Goal: Task Accomplishment & Management: Complete application form

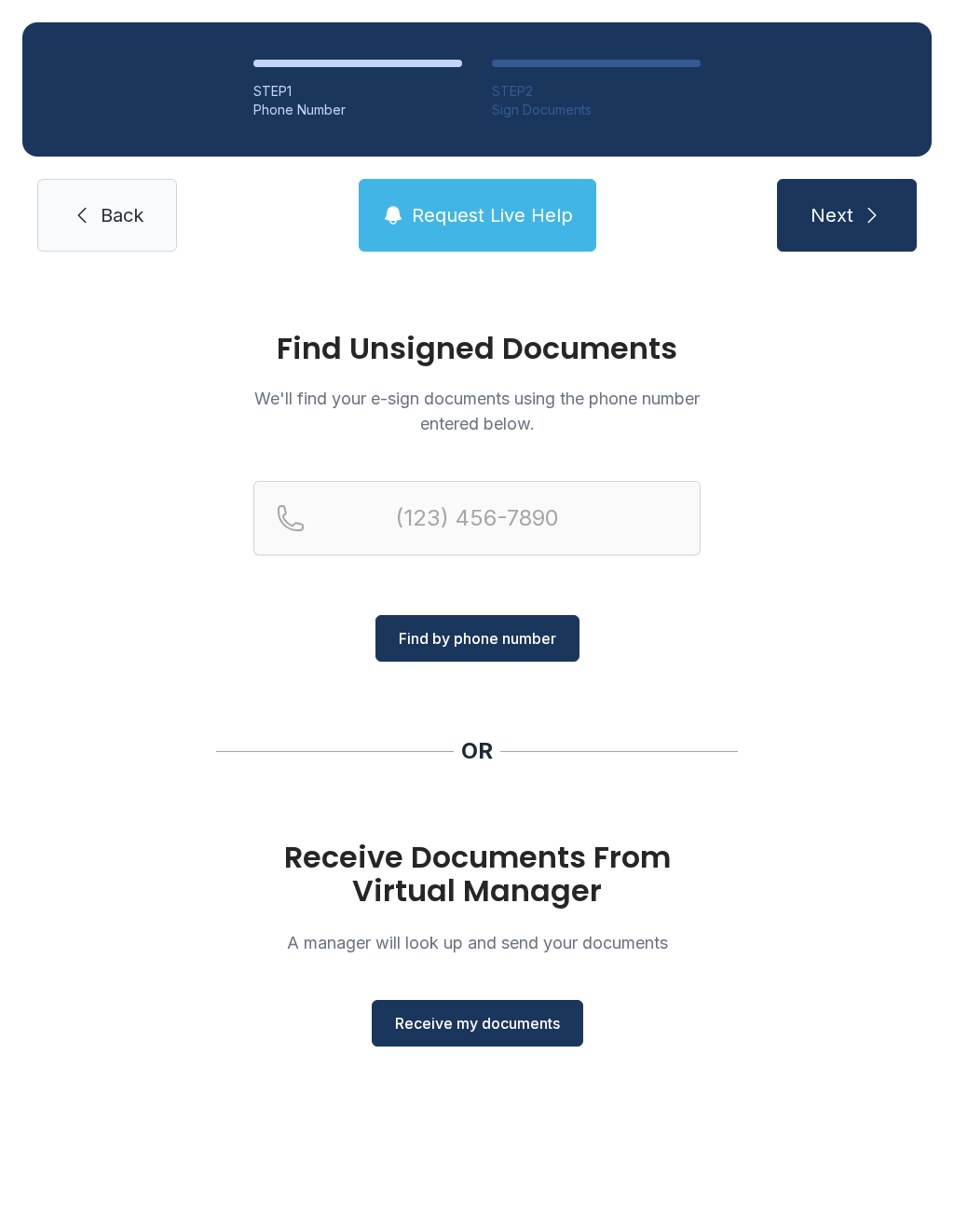
click at [485, 1068] on div "Find Unsigned Documents We'll find your e-sign documents using the phone number…" at bounding box center [477, 696] width 954 height 847
click at [492, 1030] on span "Receive my documents" at bounding box center [477, 1023] width 165 height 23
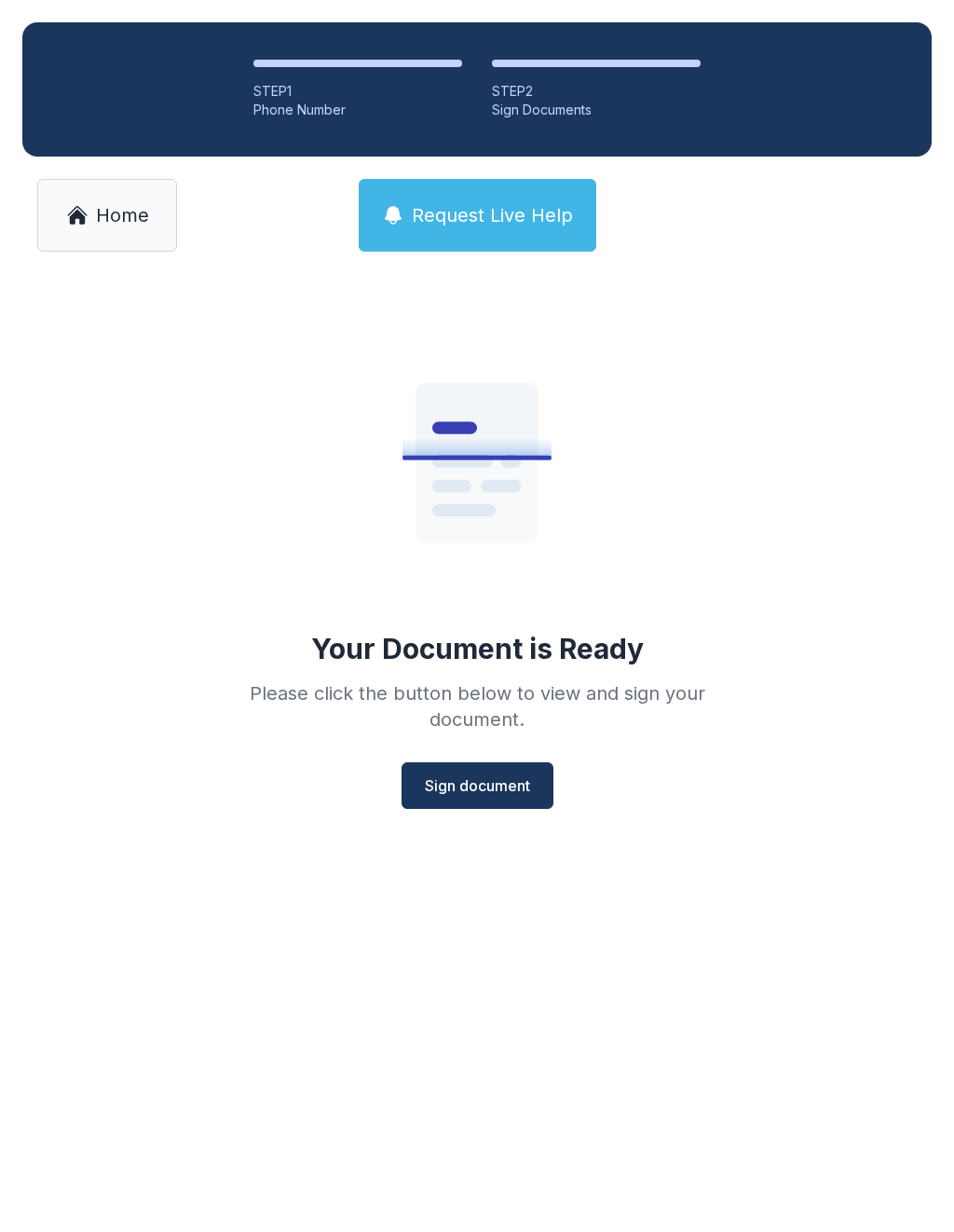
click at [469, 776] on span "Sign document" at bounding box center [477, 785] width 105 height 23
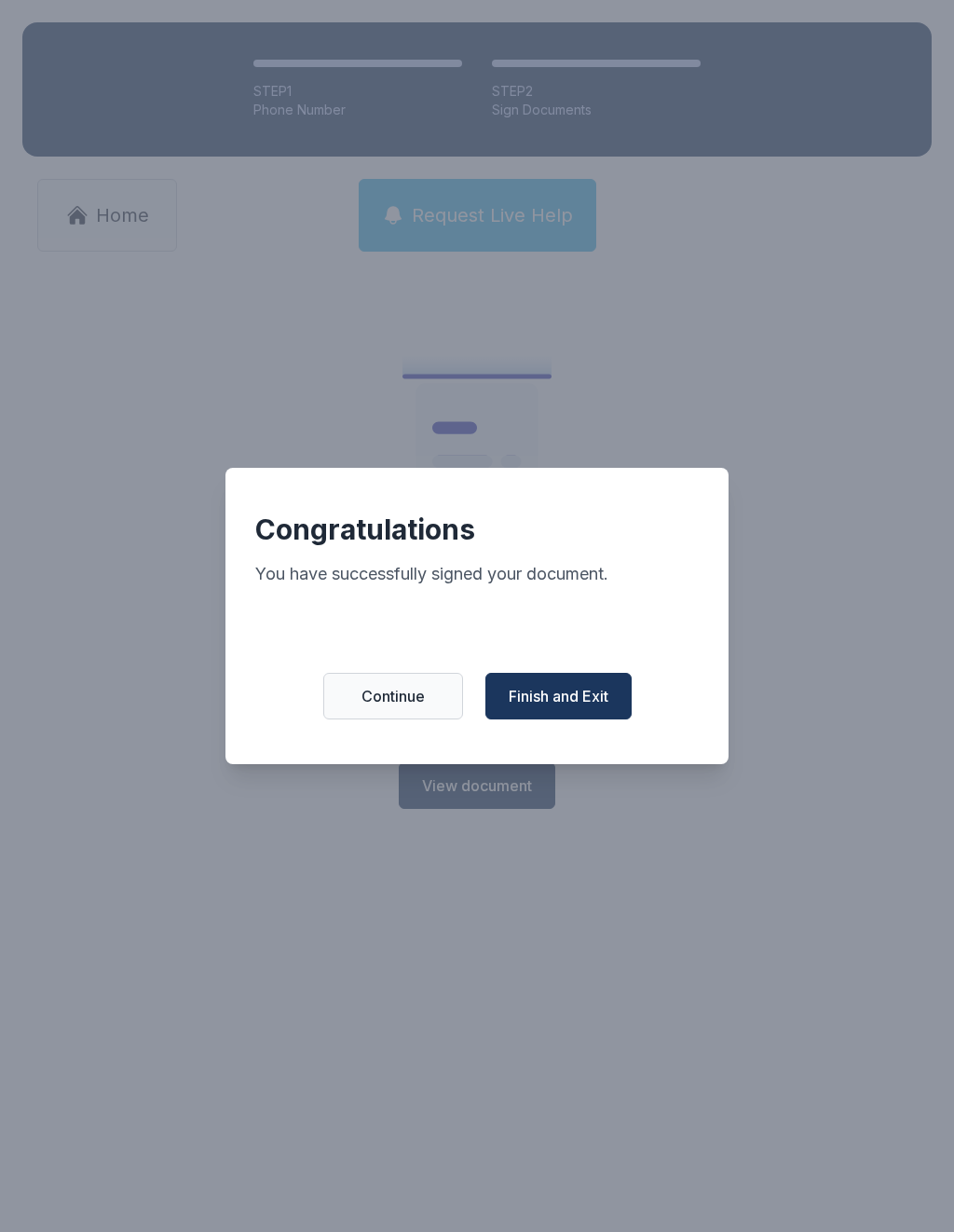
click at [372, 701] on span "Continue" at bounding box center [393, 695] width 64 height 23
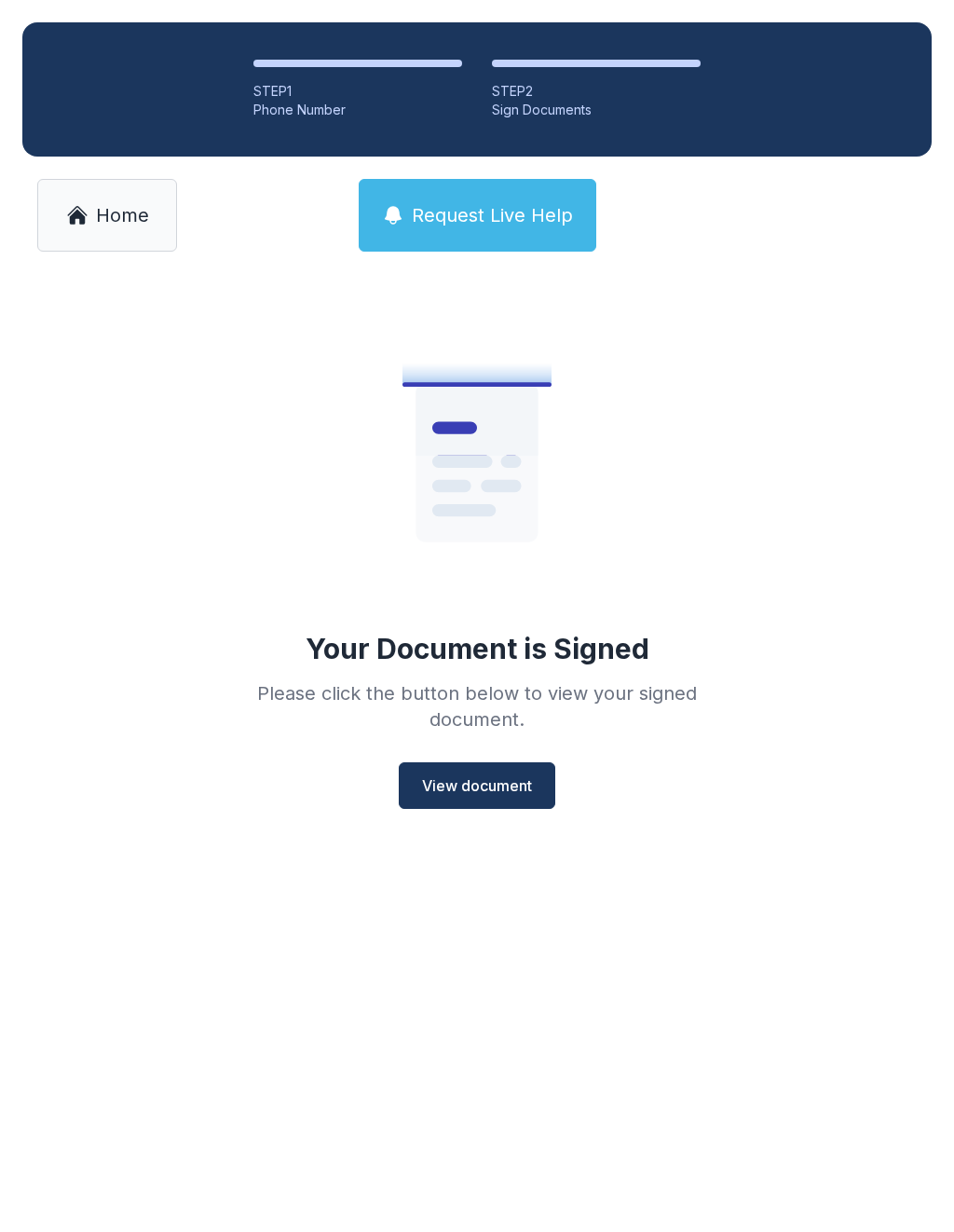
click at [128, 245] on link "Home" at bounding box center [107, 215] width 139 height 73
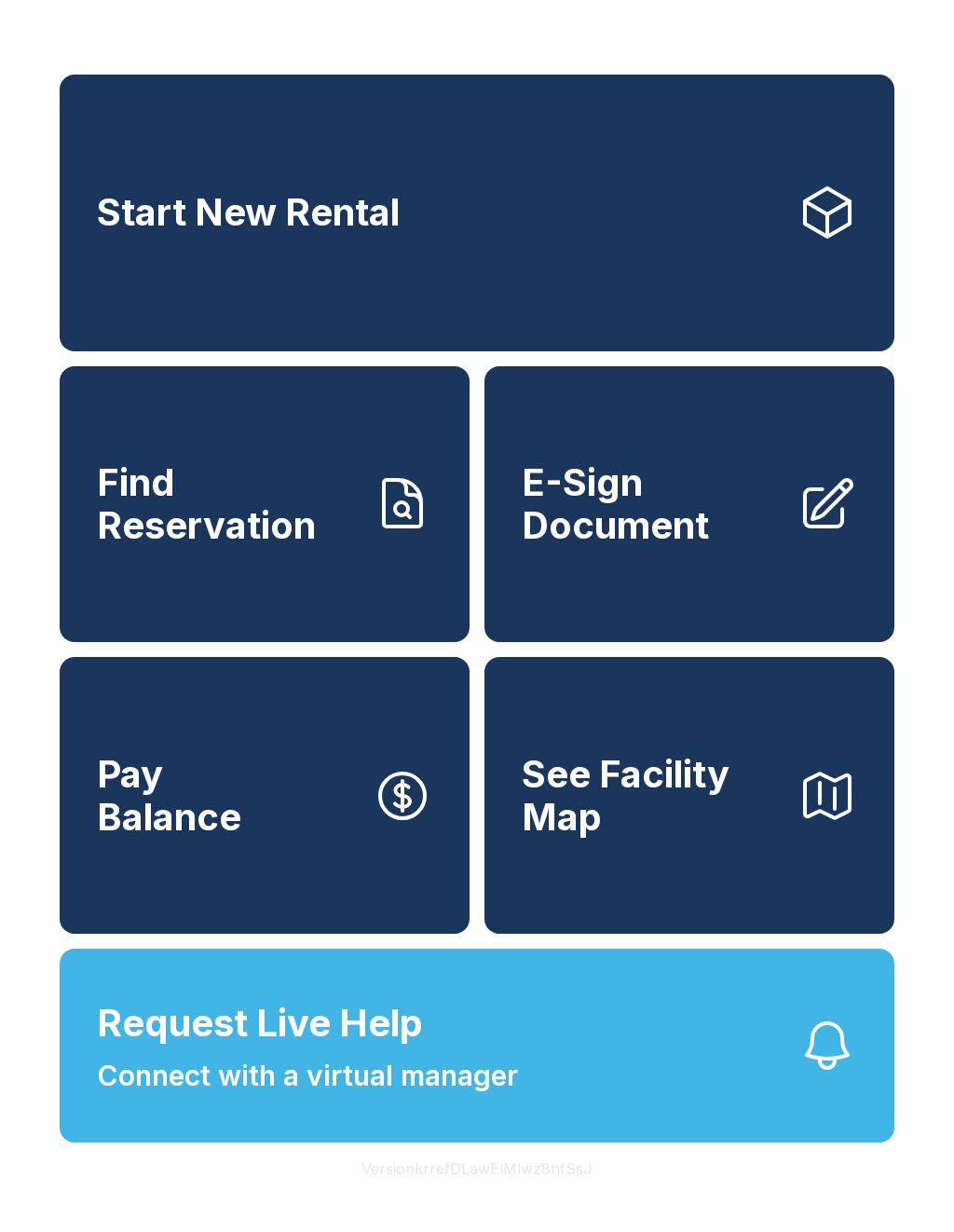
click at [702, 577] on link "E-Sign Document" at bounding box center [689, 504] width 410 height 277
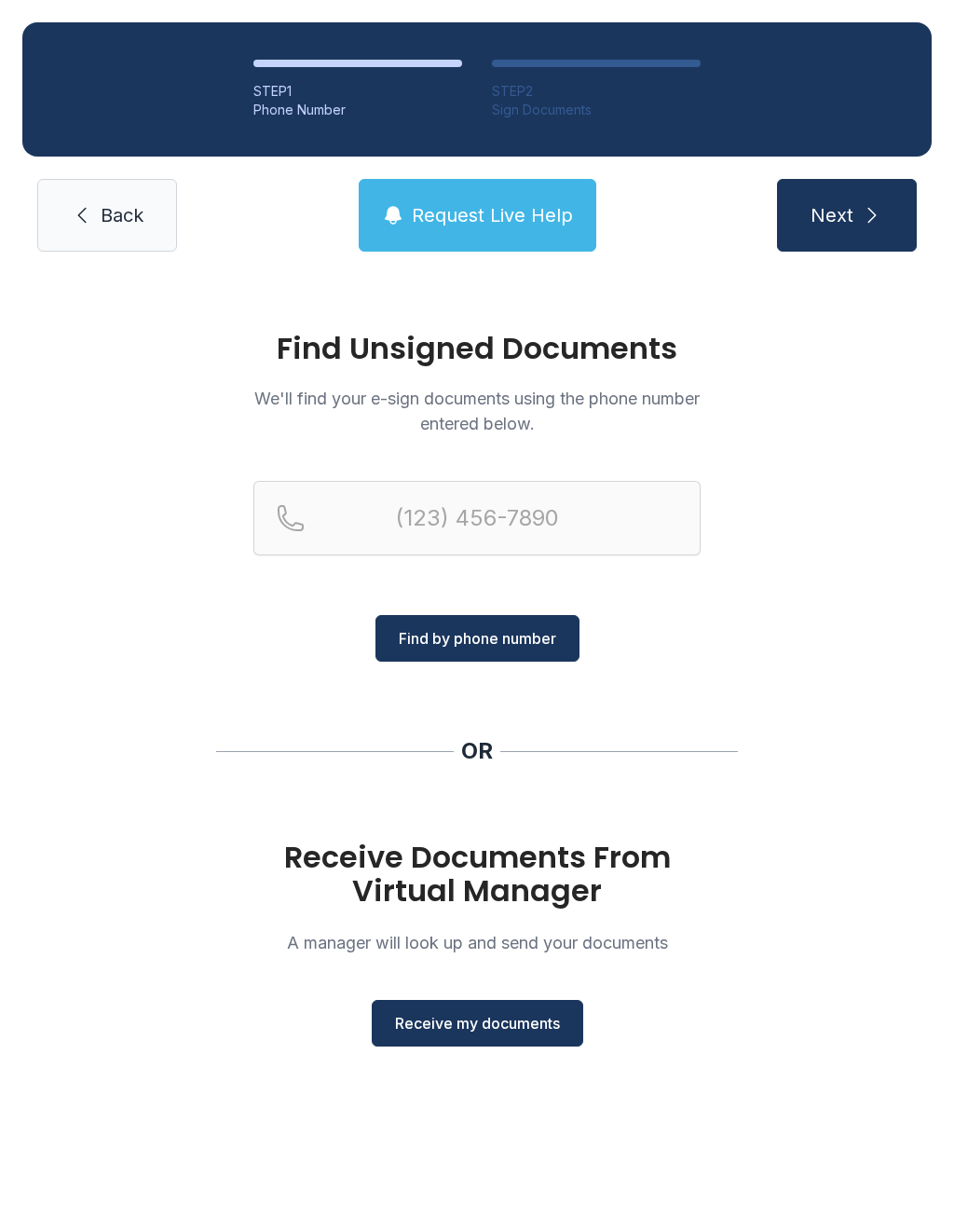
click at [483, 1044] on button "Receive my documents" at bounding box center [477, 1022] width 212 height 46
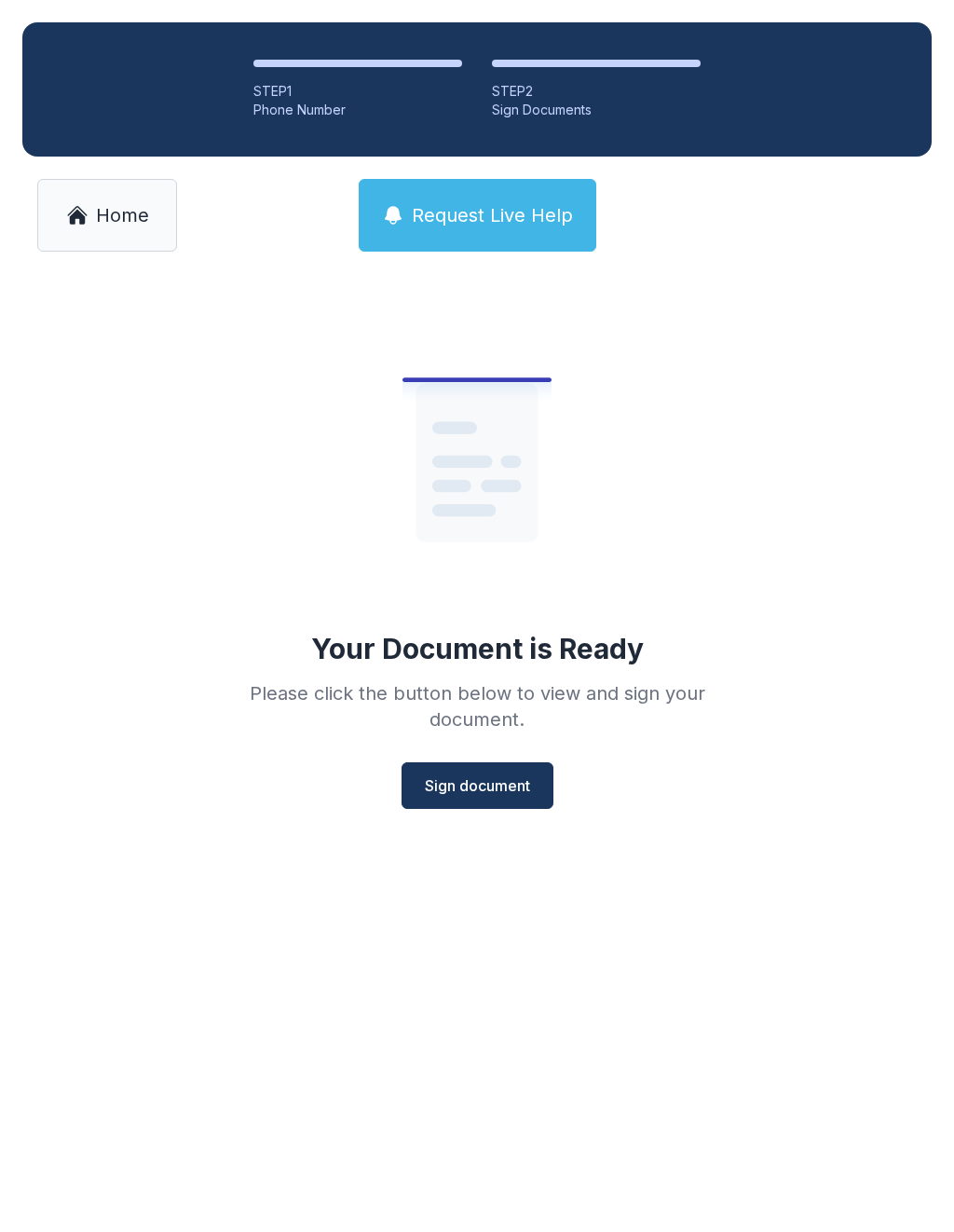
click at [500, 794] on span "Sign document" at bounding box center [477, 785] width 105 height 23
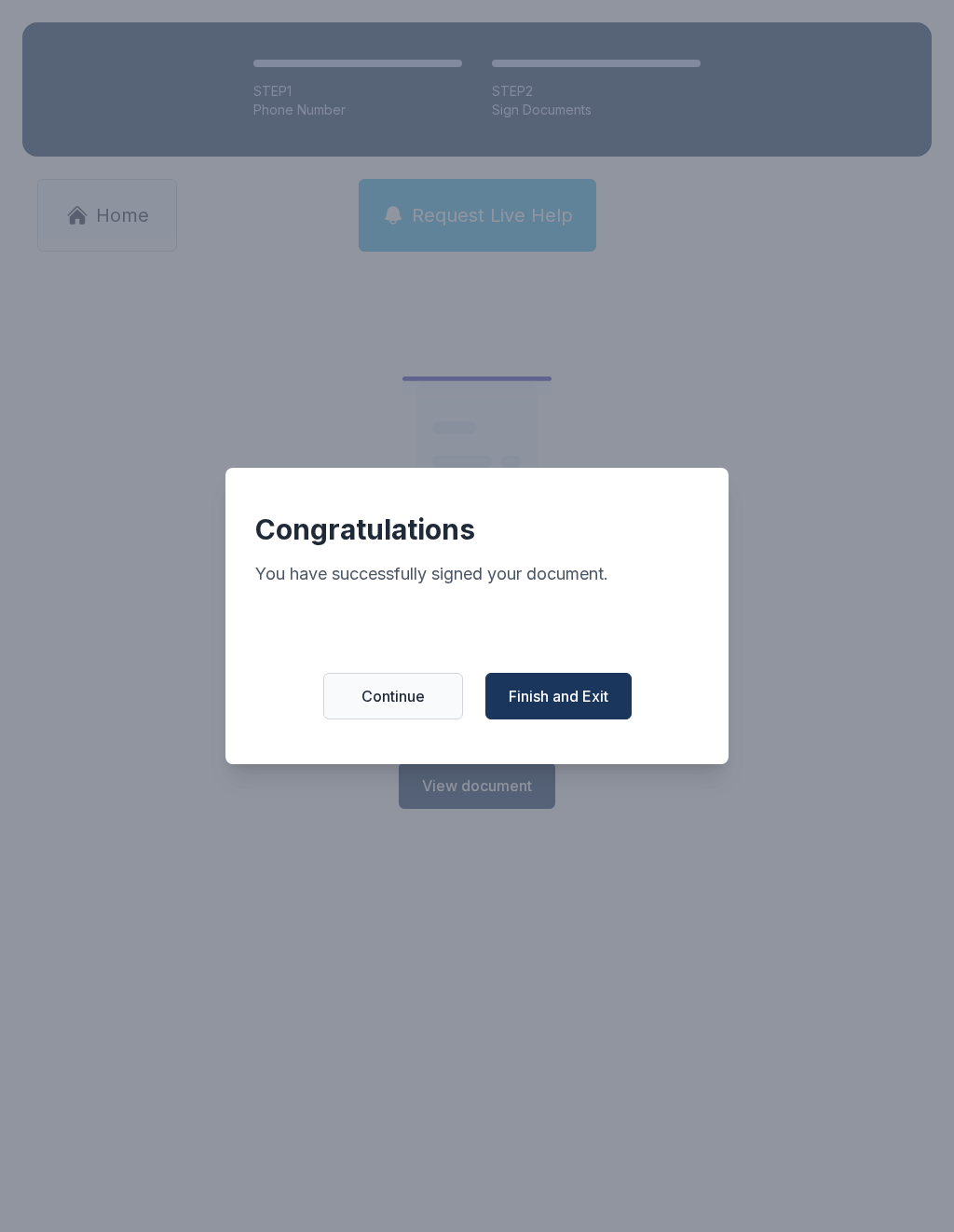
click at [610, 714] on button "Finish and Exit" at bounding box center [558, 695] width 146 height 46
